Goal: Check status: Check status

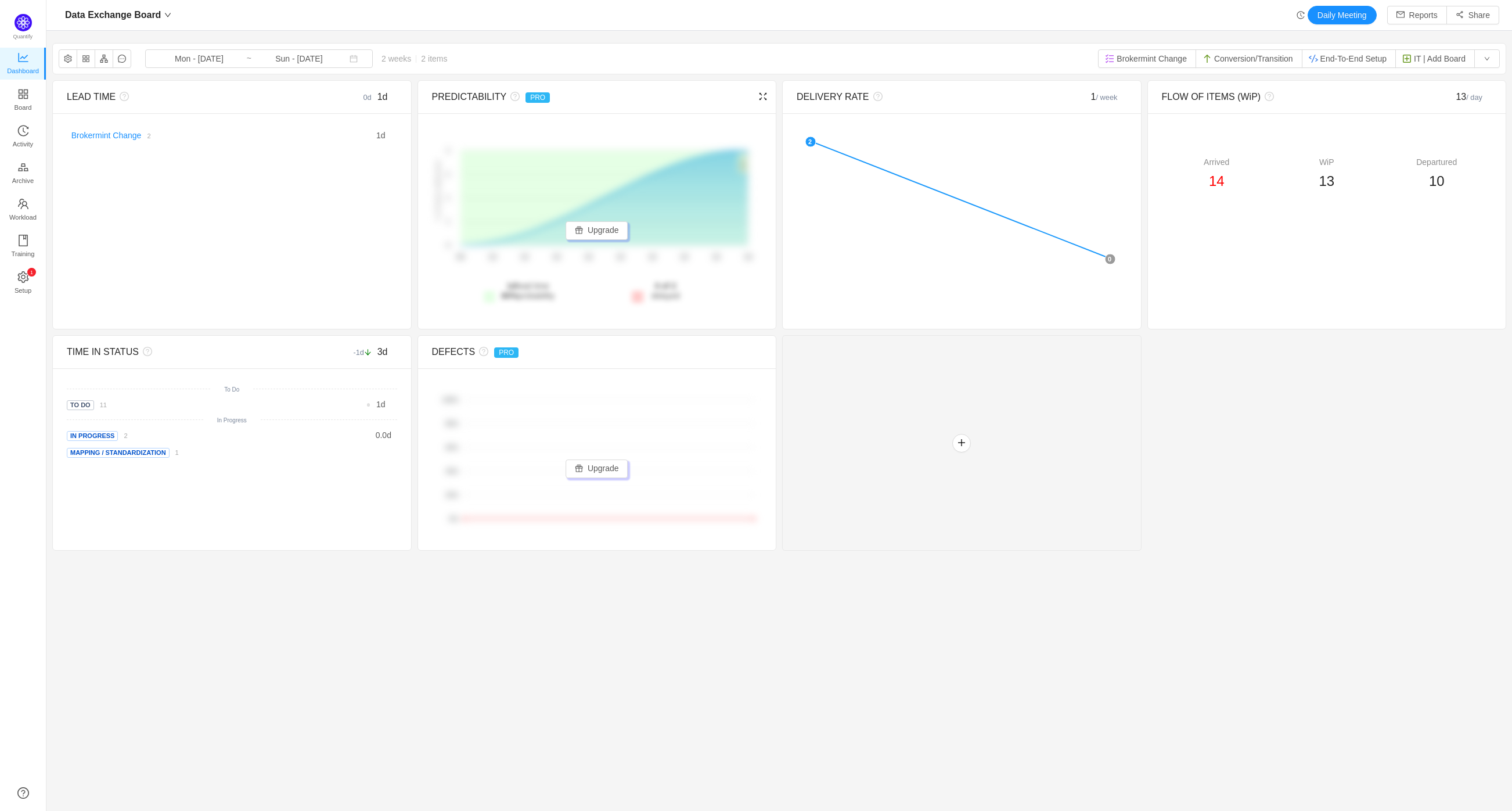
scroll to position [792, 1437]
click at [203, 55] on input "Mon - [DATE]" at bounding box center [199, 59] width 94 height 13
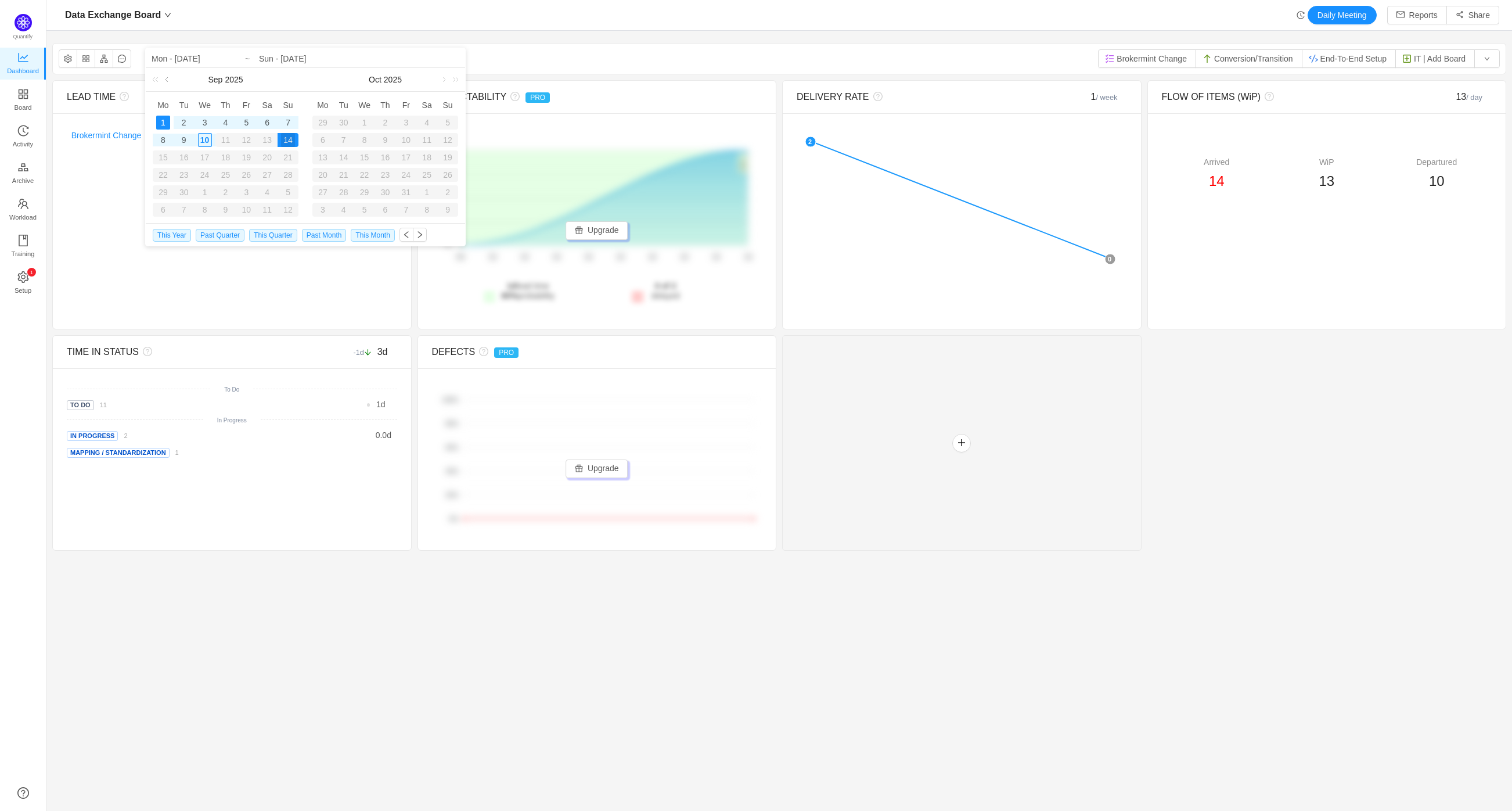
click at [169, 79] on link at bounding box center [168, 79] width 10 height 23
click at [182, 123] on div "1" at bounding box center [184, 123] width 14 height 14
click at [223, 192] on div "31" at bounding box center [225, 192] width 14 height 14
type input "Tue - [DATE]"
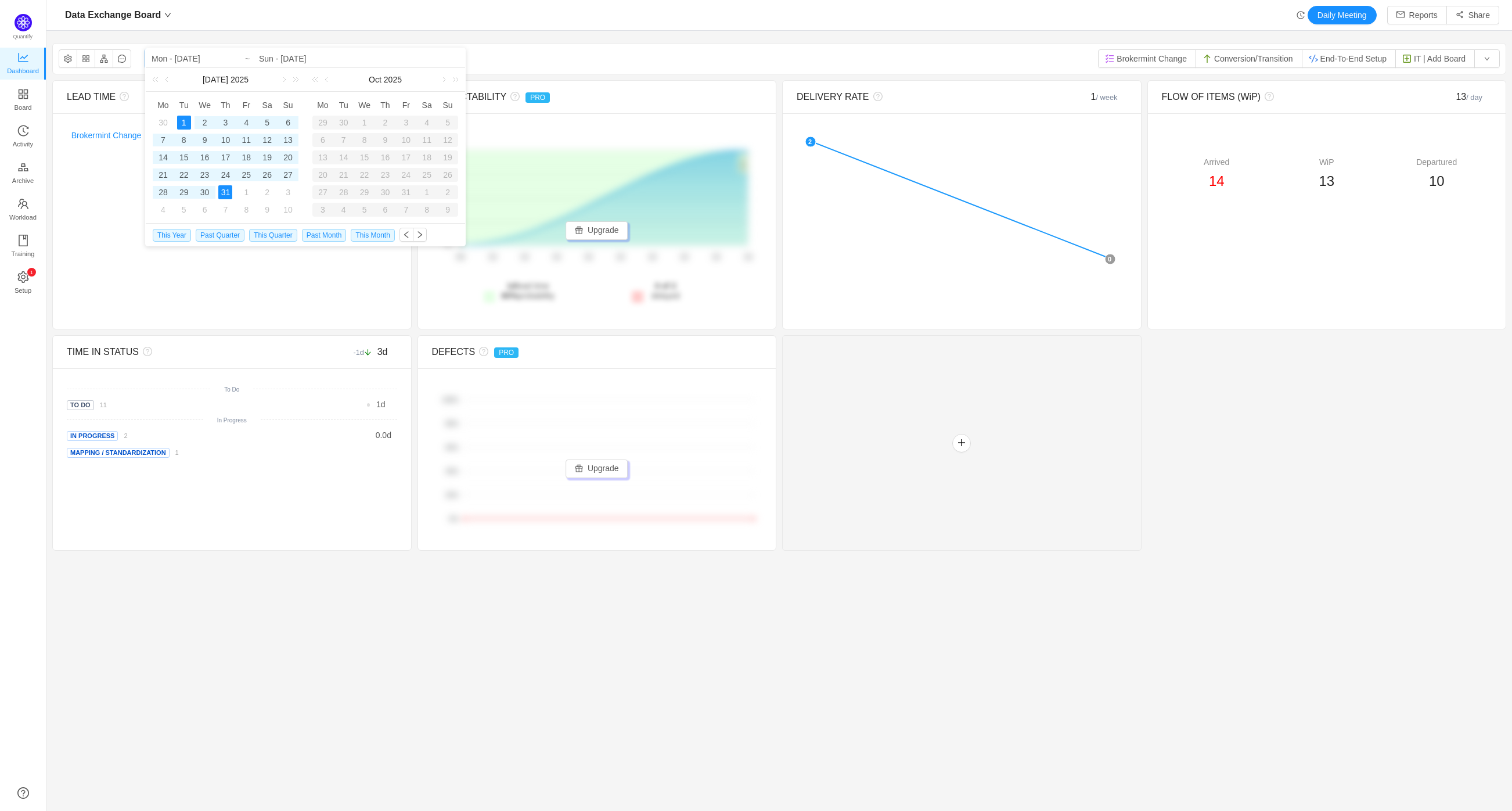
type input "Thu - [DATE]"
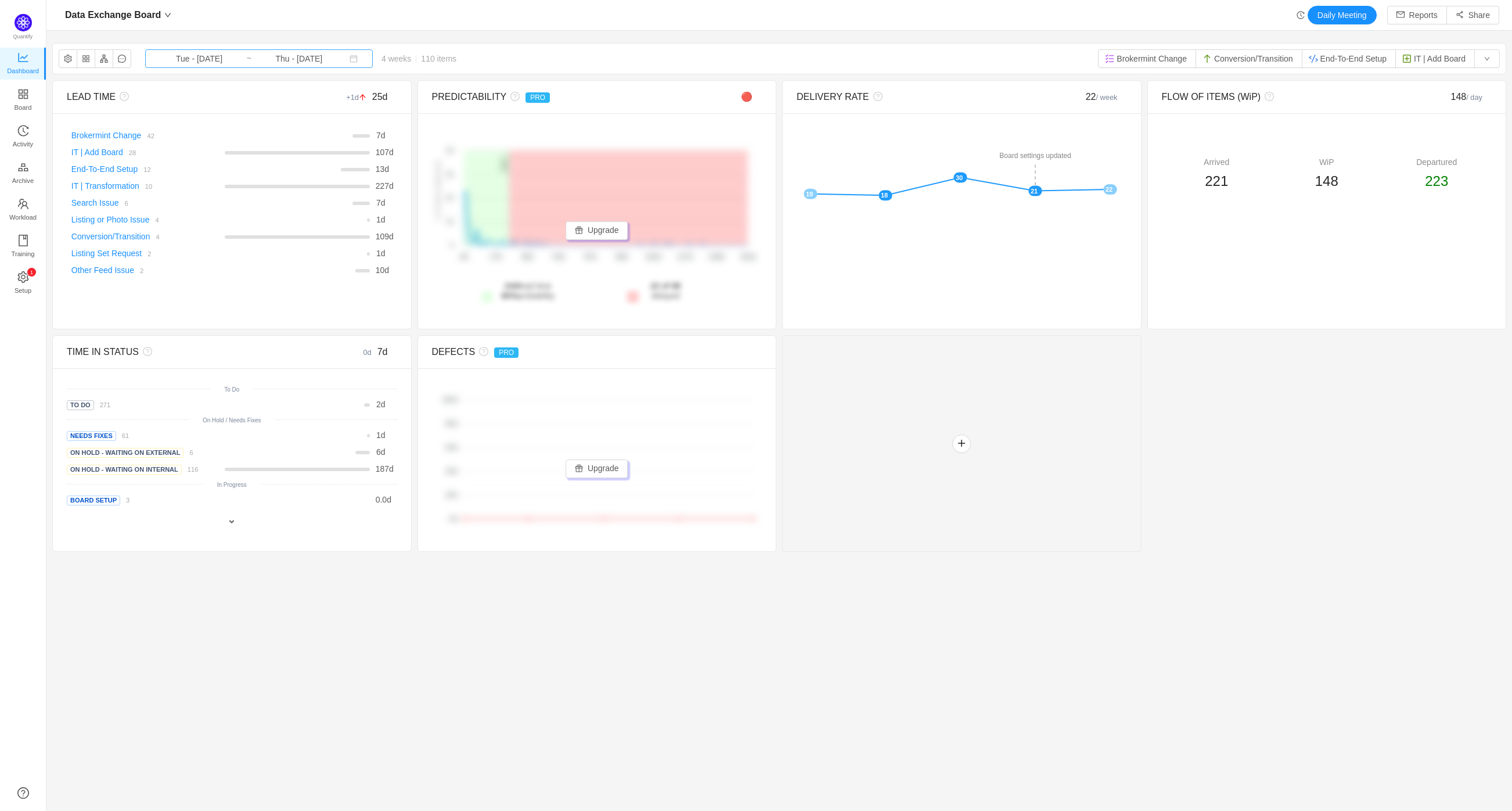
click at [190, 65] on span "Tue - [DATE] ~ Thu - [DATE]" at bounding box center [259, 58] width 227 height 18
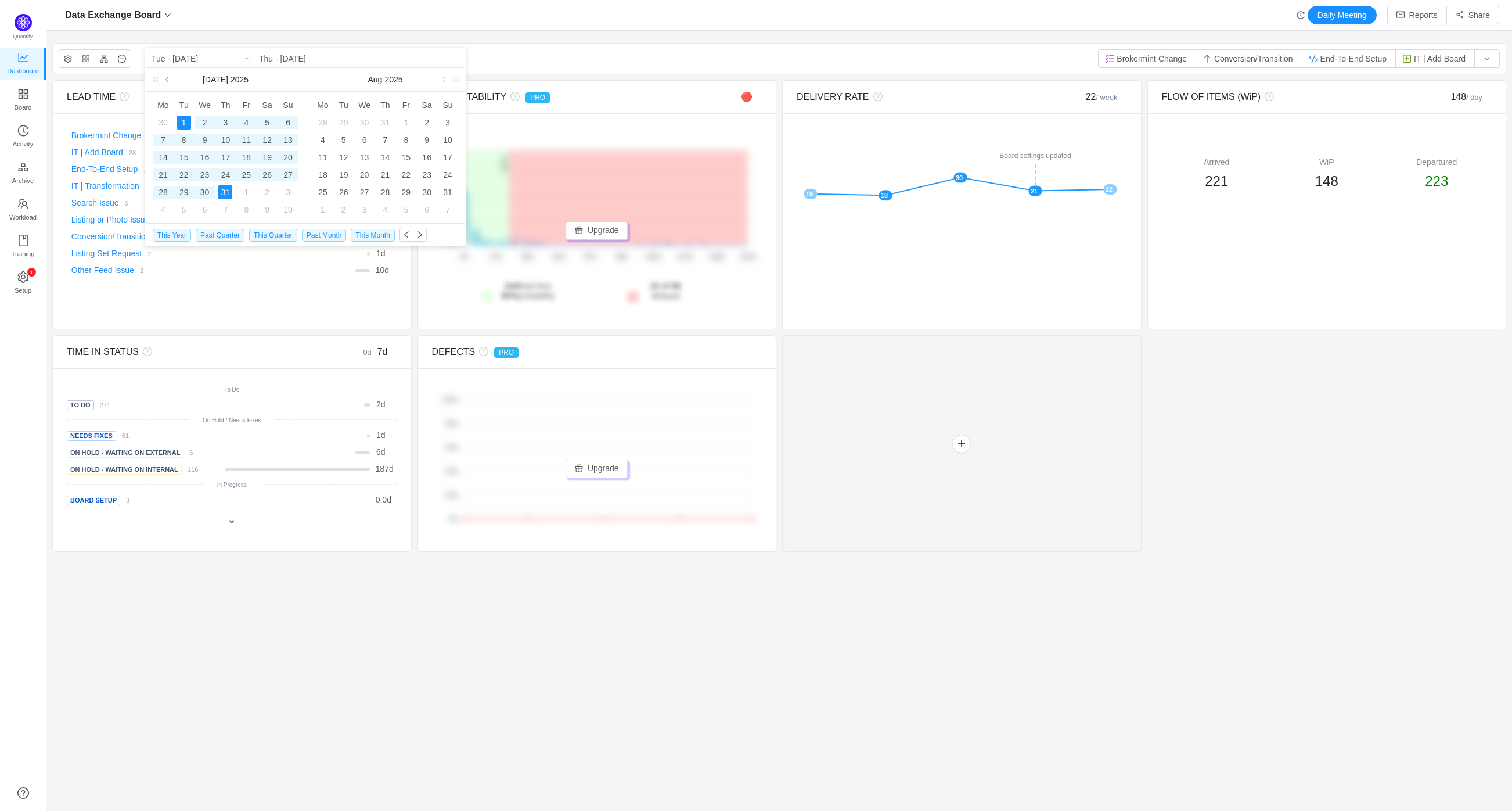
click at [170, 79] on link at bounding box center [168, 79] width 10 height 23
click at [287, 121] on div "1" at bounding box center [288, 123] width 14 height 14
click at [161, 210] on div "30" at bounding box center [163, 209] width 14 height 14
type input "Sun - [DATE]"
type input "Mon - [DATE]"
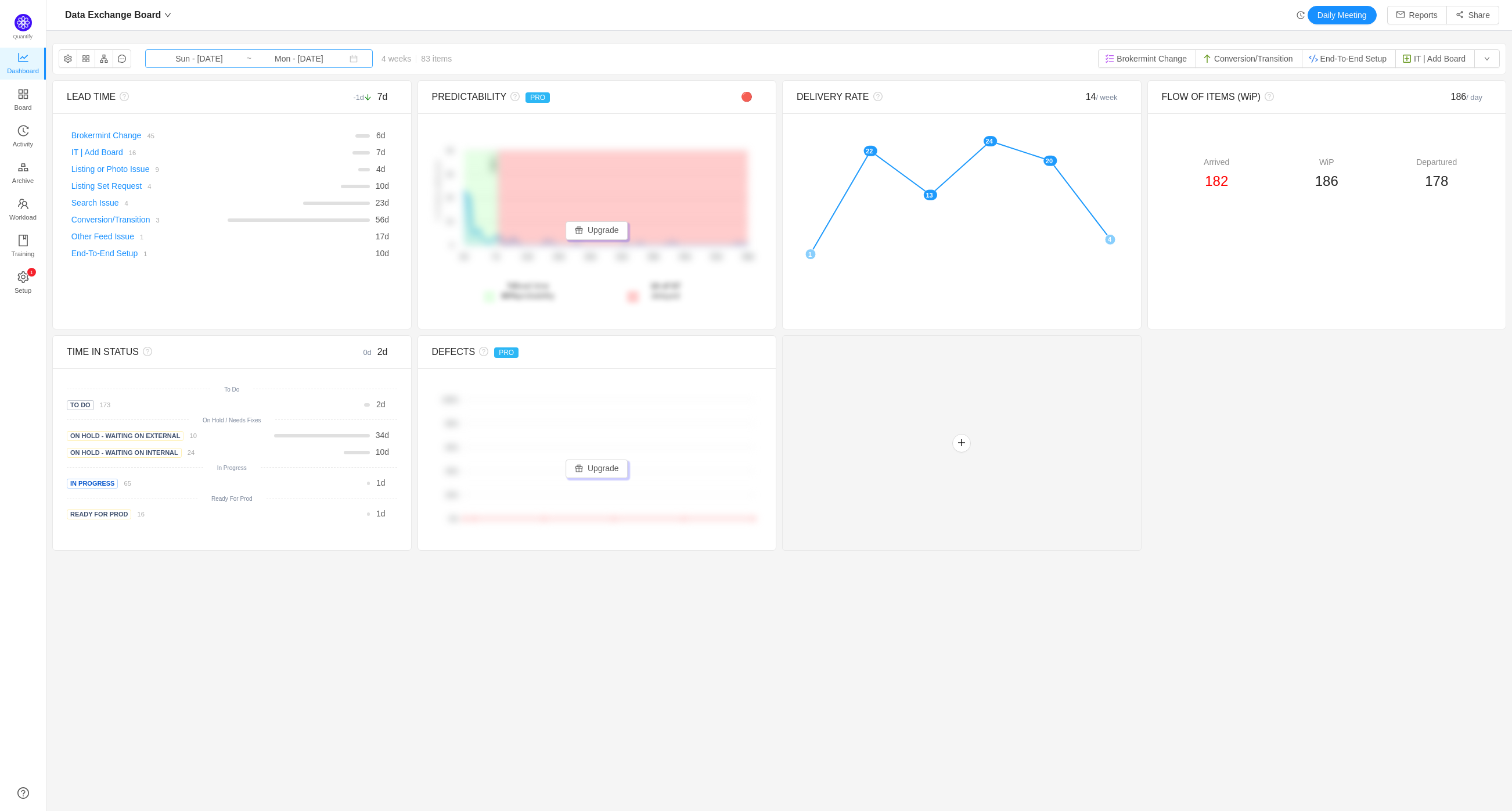
click at [192, 58] on input "Sun - [DATE]" at bounding box center [199, 59] width 94 height 13
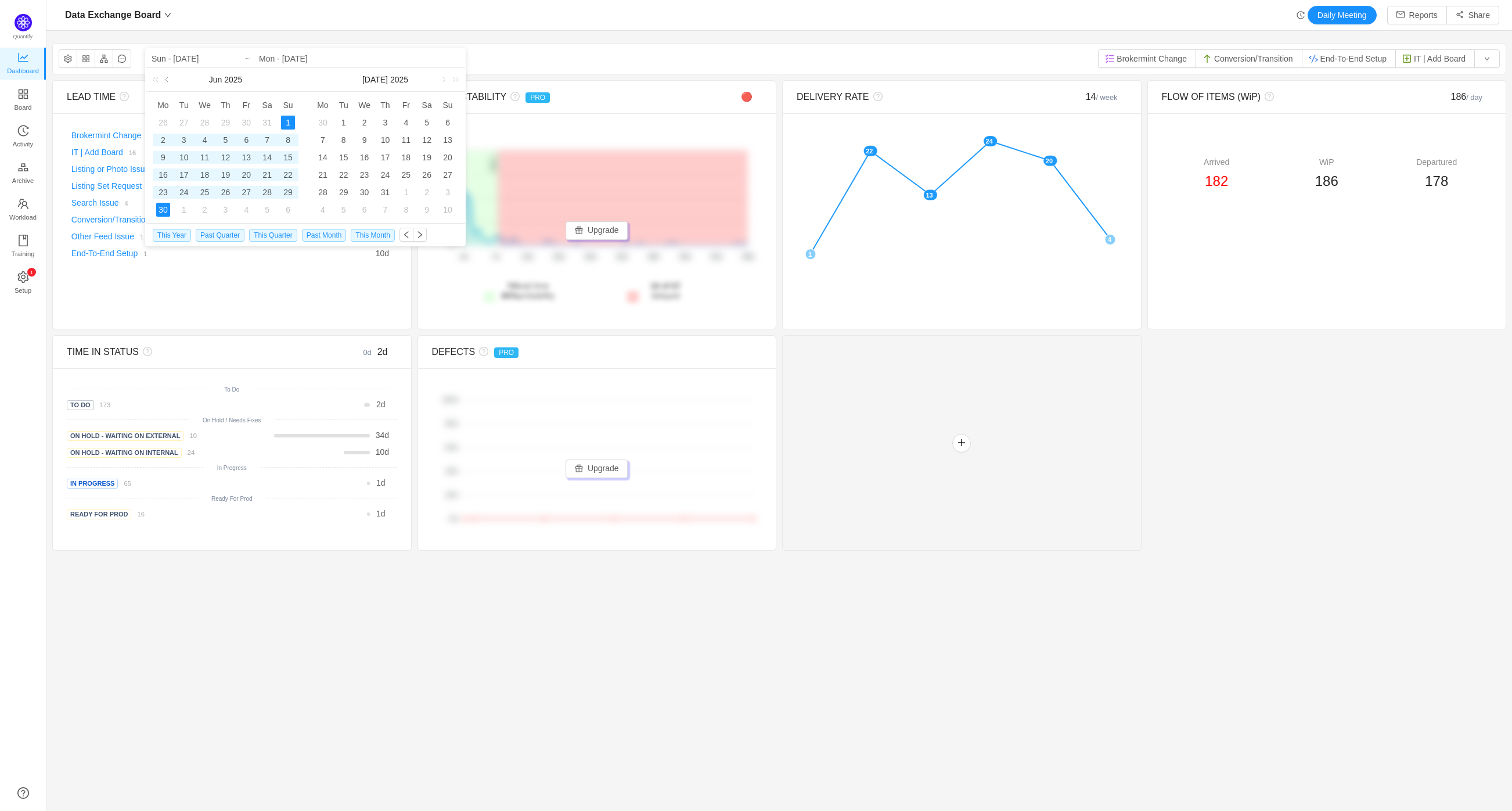
click at [167, 78] on link at bounding box center [168, 79] width 10 height 23
click at [227, 120] on div "1" at bounding box center [225, 123] width 14 height 14
click at [270, 193] on div "31" at bounding box center [267, 192] width 14 height 14
type input "Thu - [DATE]"
type input "Sat - [DATE]"
